Goal: Download file/media

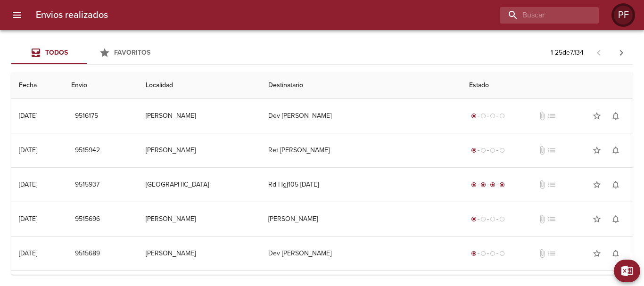
click at [620, 17] on div "PF" at bounding box center [623, 15] width 19 height 19
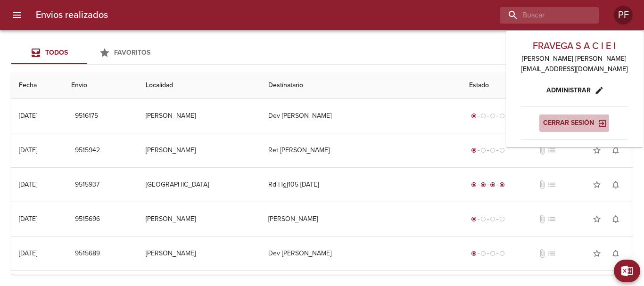
click at [569, 129] on span "Cerrar sesión" at bounding box center [574, 123] width 62 height 12
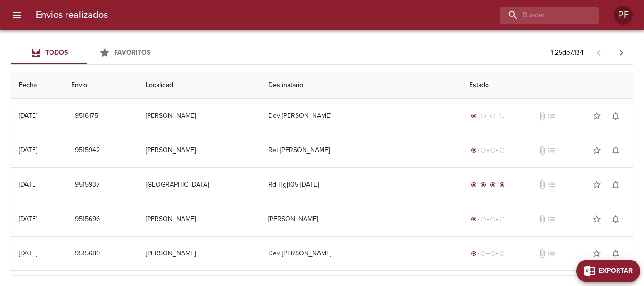
click at [620, 275] on span "Exportar" at bounding box center [616, 272] width 34 height 12
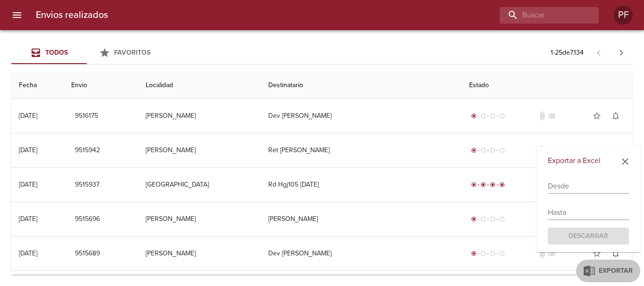
click at [566, 180] on input "text" at bounding box center [588, 186] width 81 height 15
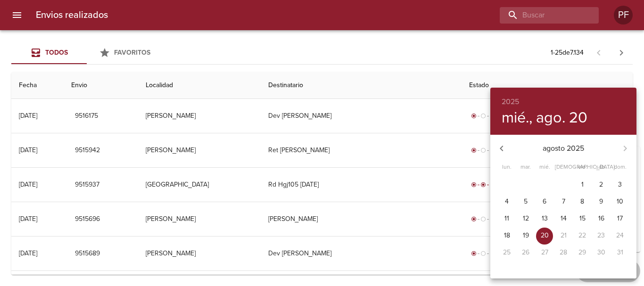
click at [503, 216] on span "11" at bounding box center [507, 218] width 17 height 9
type input "11/08/2025"
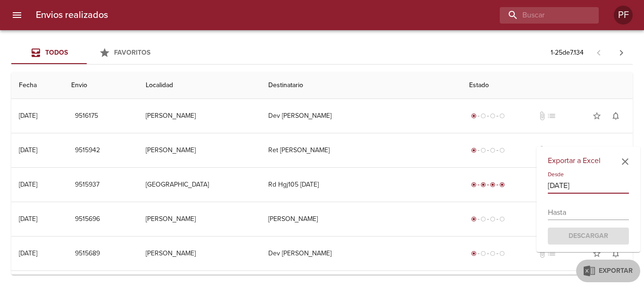
click at [576, 208] on input "text" at bounding box center [588, 212] width 81 height 15
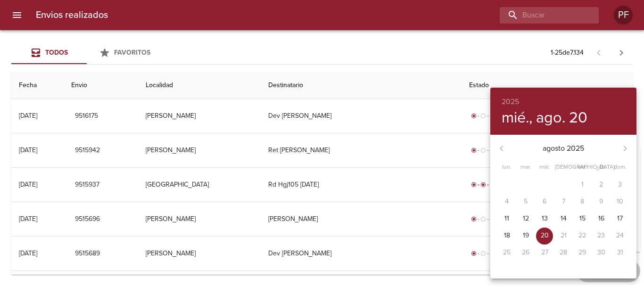
click at [542, 234] on p "20" at bounding box center [545, 235] width 8 height 9
type input "[DATE]"
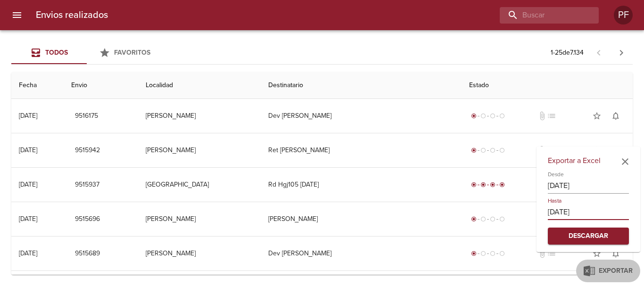
click at [595, 240] on span "Descargar" at bounding box center [589, 237] width 66 height 12
